Goal: Information Seeking & Learning: Learn about a topic

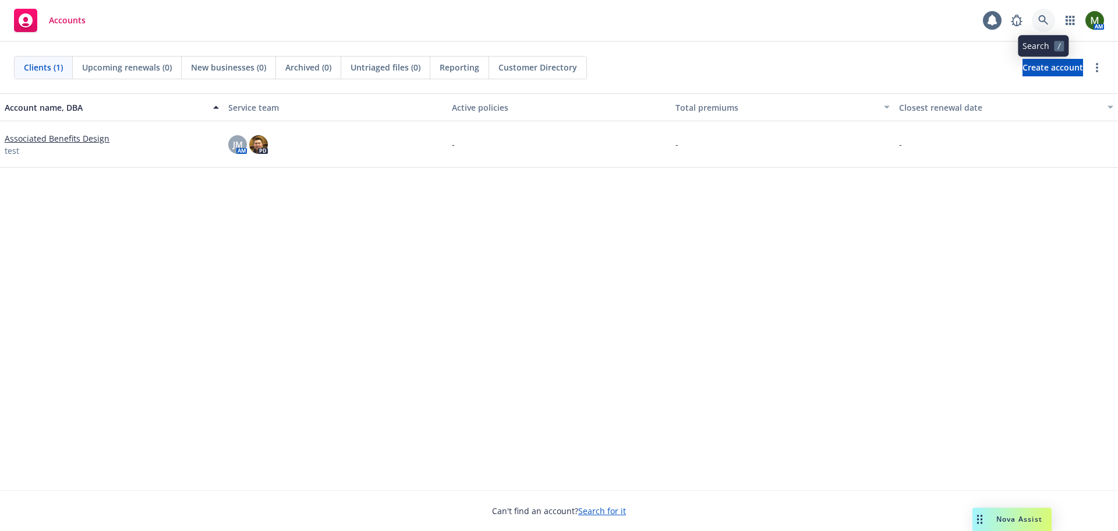
click at [1041, 23] on icon at bounding box center [1044, 20] width 10 height 10
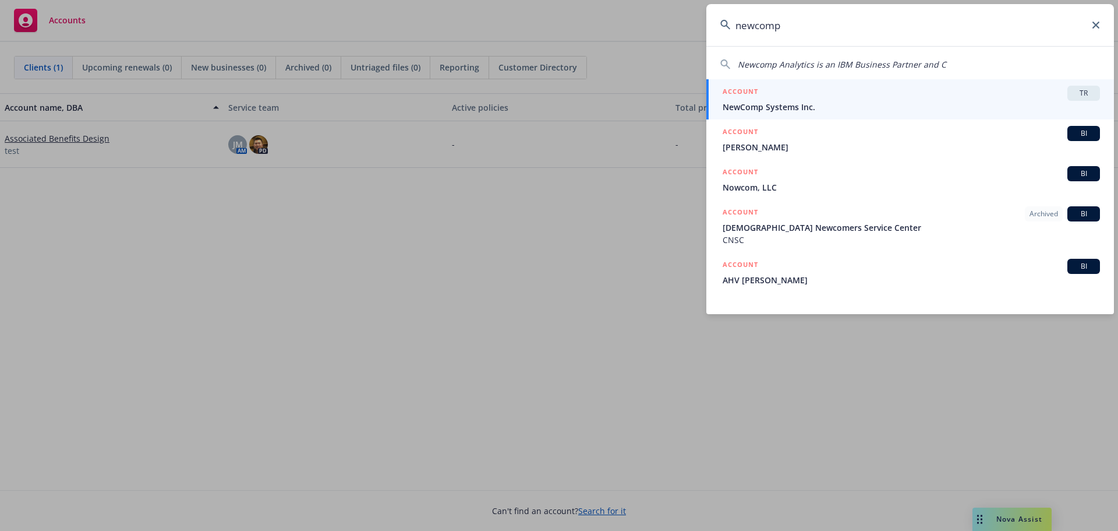
type input "newcomp"
click at [1014, 104] on span "NewComp Systems Inc." at bounding box center [911, 107] width 377 height 12
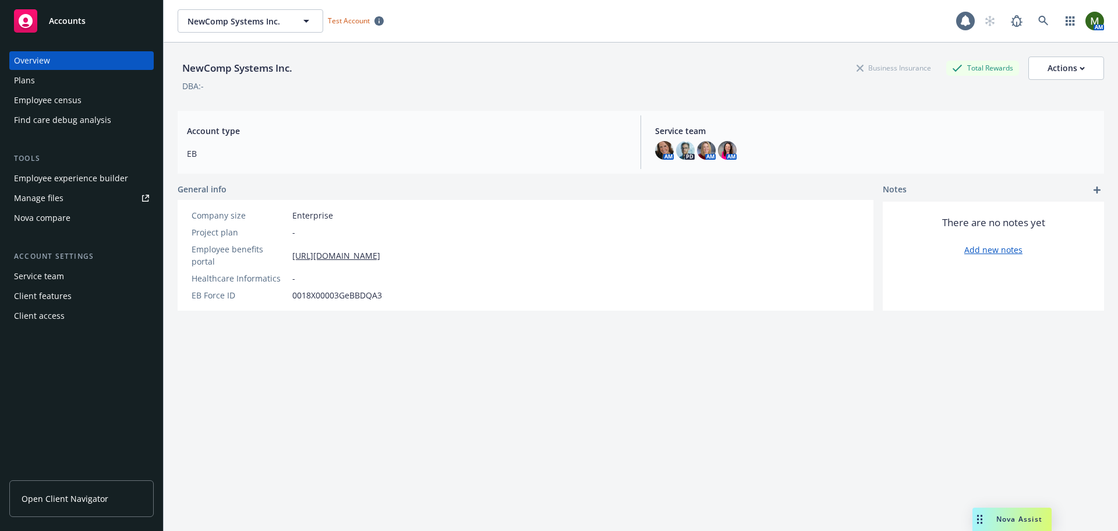
click at [120, 498] on link "Open Client Navigator" at bounding box center [81, 498] width 144 height 37
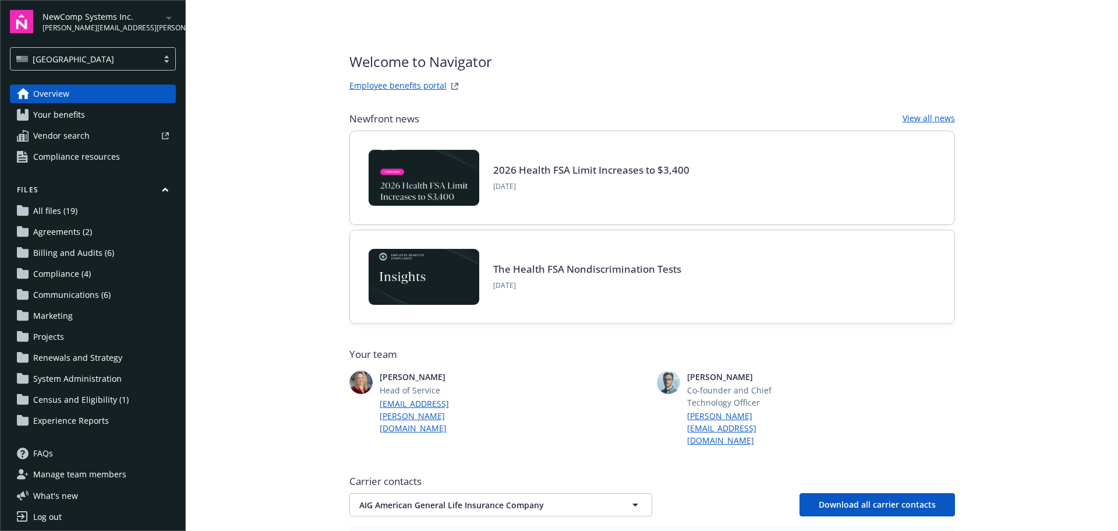
click at [86, 158] on span "Compliance resources" at bounding box center [76, 156] width 87 height 19
